Goal: Transaction & Acquisition: Purchase product/service

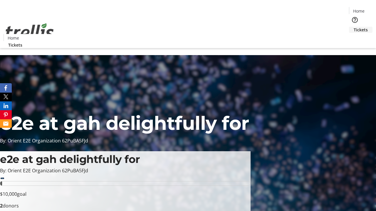
click at [353, 27] on span "Tickets" at bounding box center [360, 30] width 14 height 6
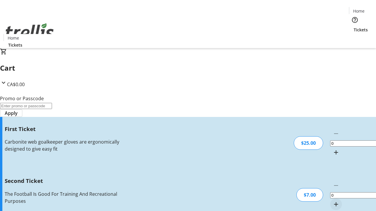
click at [332, 149] on mat-icon "Increment by one" at bounding box center [335, 152] width 7 height 7
type input "1"
click at [332, 201] on mat-icon "Increment by one" at bounding box center [335, 204] width 7 height 7
type input "2"
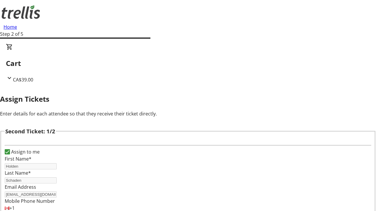
type input "[PERSON_NAME]"
type input "[PERSON_NAME][EMAIL_ADDRESS][DOMAIN_NAME]"
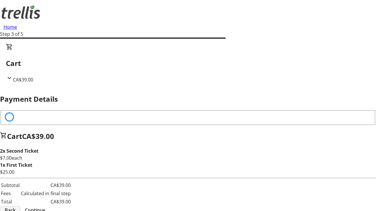
click at [16, 207] on span "Back" at bounding box center [10, 210] width 11 height 7
